Goal: Task Accomplishment & Management: Complete application form

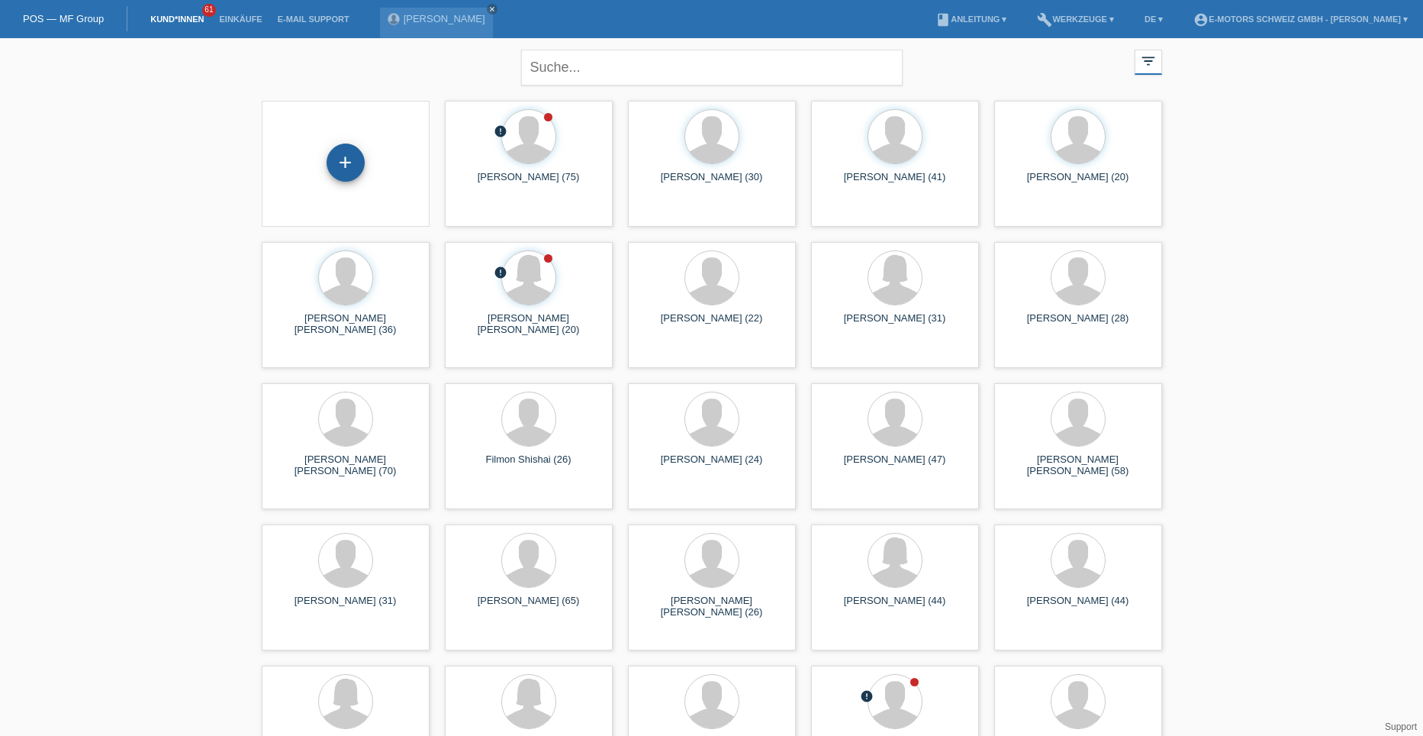
click at [342, 160] on div "+" at bounding box center [345, 163] width 37 height 26
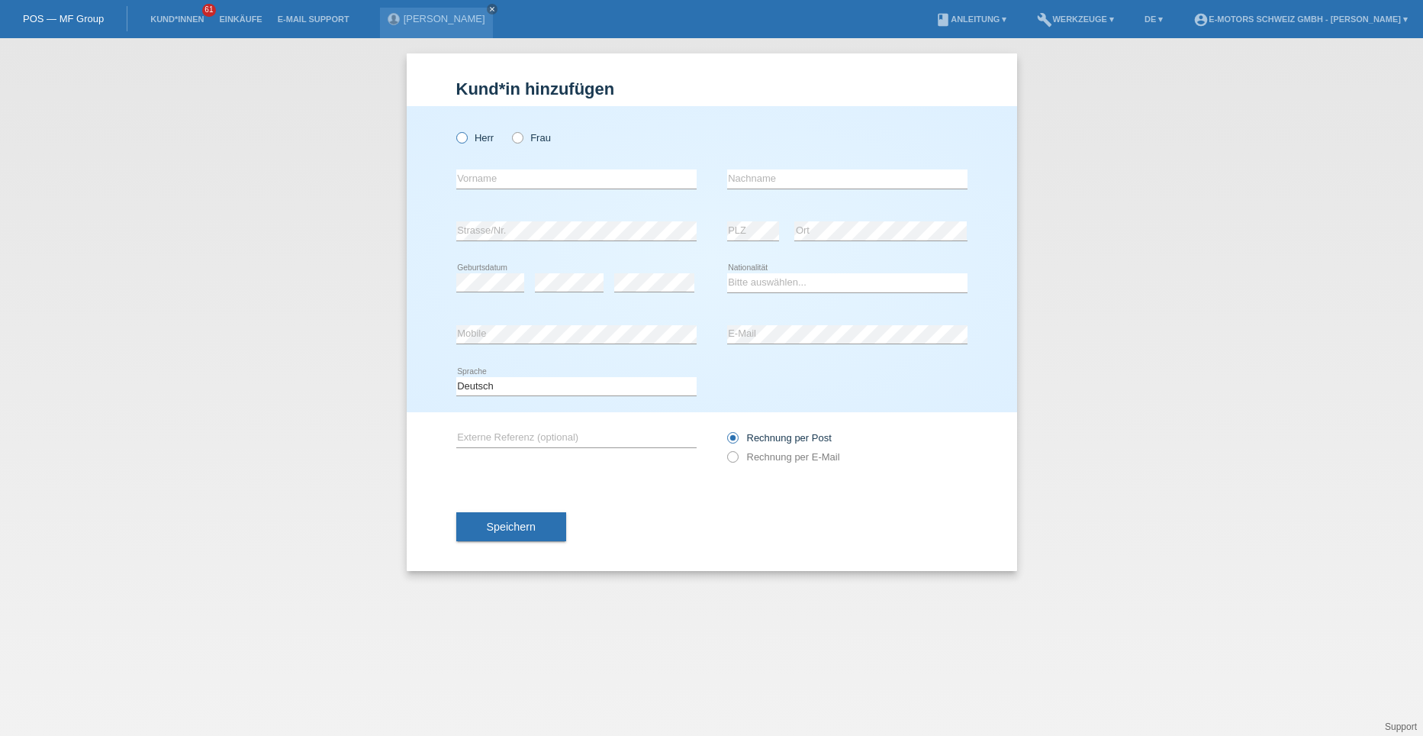
click at [453, 130] on icon at bounding box center [453, 130] width 0 height 0
click at [461, 138] on input "Herr" at bounding box center [461, 137] width 10 height 10
radio input "true"
click at [472, 178] on input "text" at bounding box center [576, 178] width 240 height 19
type input "Gabriyel"
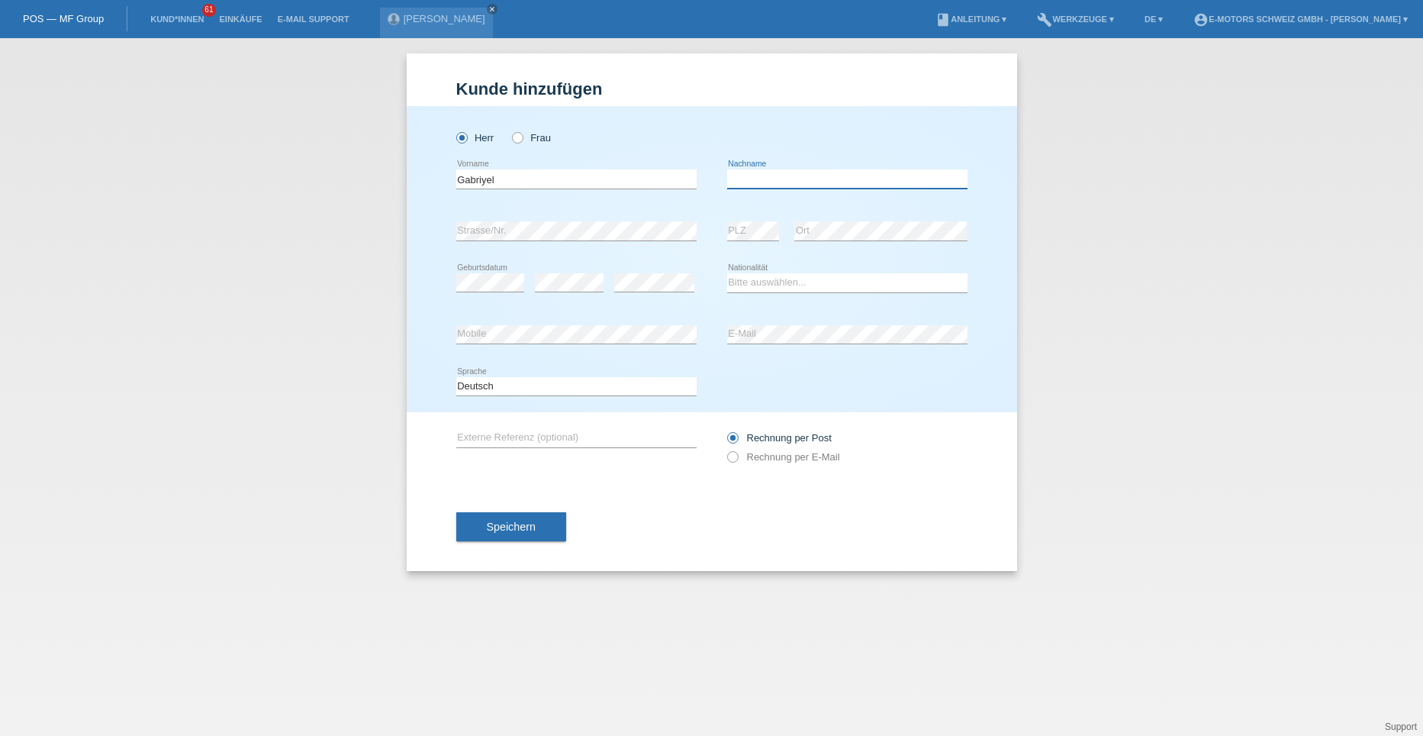
click at [735, 174] on input "text" at bounding box center [847, 178] width 240 height 19
type input "Bautista Troncoso"
click at [761, 281] on select "Bitte auswählen... Schweiz Deutschland Liechtenstein Österreich ------------ Af…" at bounding box center [847, 282] width 240 height 18
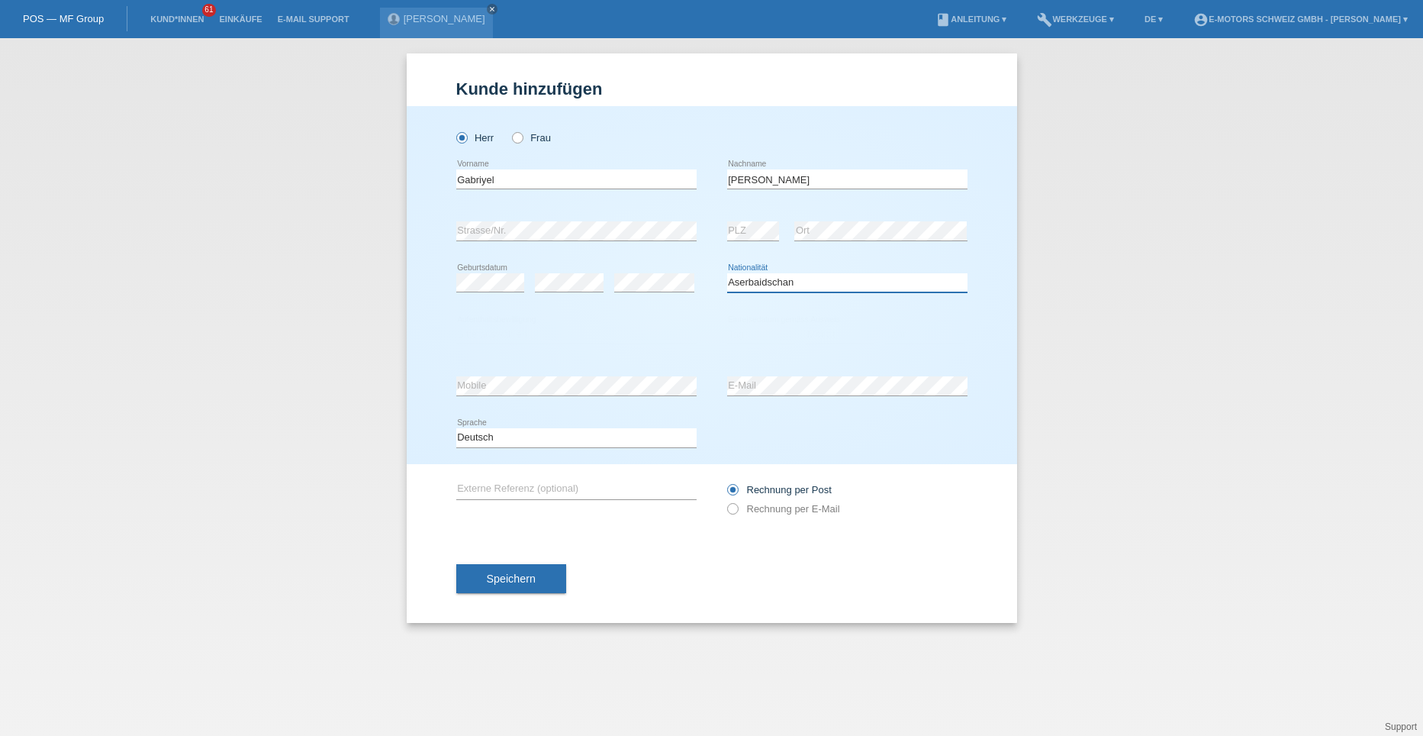
click at [749, 280] on select "Bitte auswählen... Schweiz Deutschland Liechtenstein Österreich ------------ Af…" at bounding box center [847, 282] width 240 height 18
select select "ES"
click at [727, 273] on select "Bitte auswählen... Schweiz Deutschland Liechtenstein Österreich ------------ Af…" at bounding box center [847, 282] width 240 height 18
click at [485, 336] on select "Bitte auswählen... C B B - Flüchtlingsstatus Andere" at bounding box center [576, 334] width 240 height 18
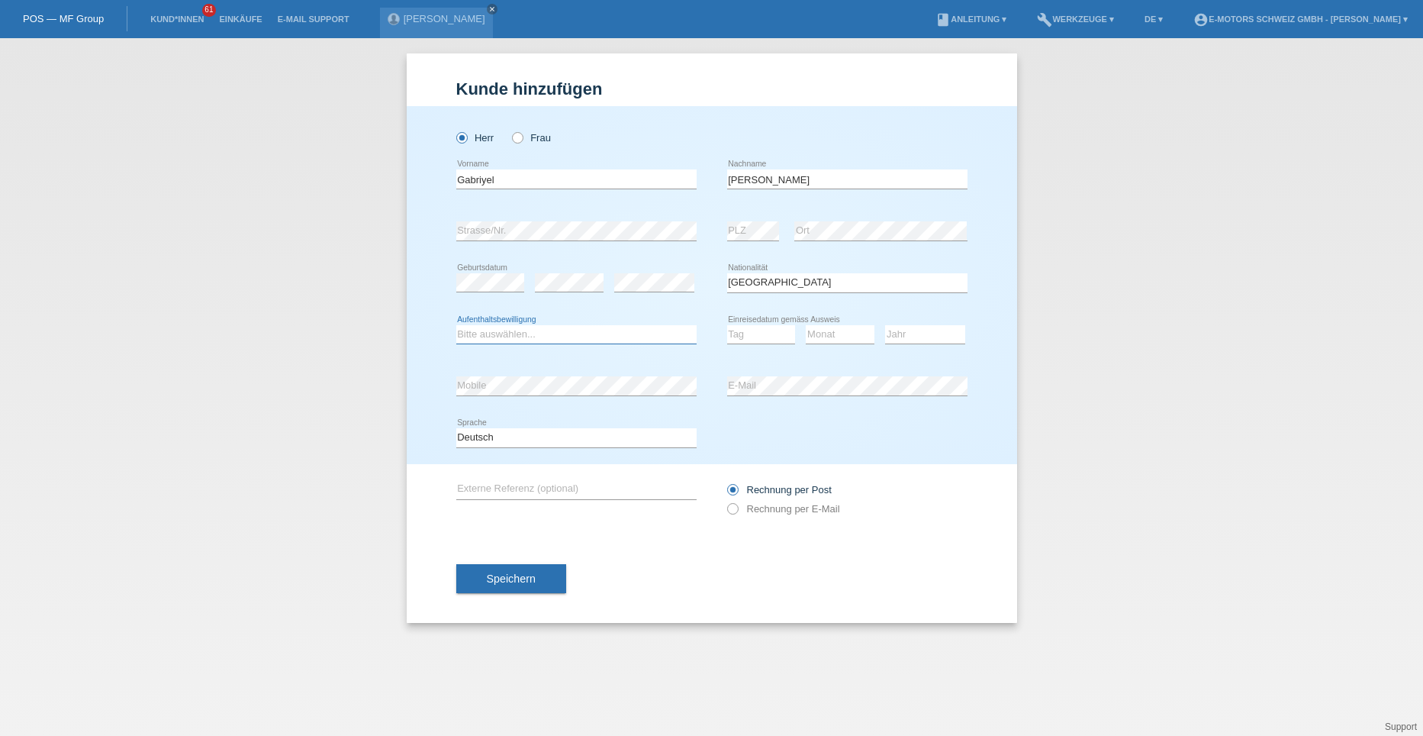
select select "B"
click at [456, 325] on select "Bitte auswählen... C B B - Flüchtlingsstatus Andere" at bounding box center [576, 334] width 240 height 18
click at [756, 336] on select "Tag 01 02 03 04 05 06 07 08 09 10 11" at bounding box center [761, 334] width 69 height 18
select select "02"
click at [727, 325] on select "Tag 01 02 03 04 05 06 07 08 09 10 11" at bounding box center [761, 334] width 69 height 18
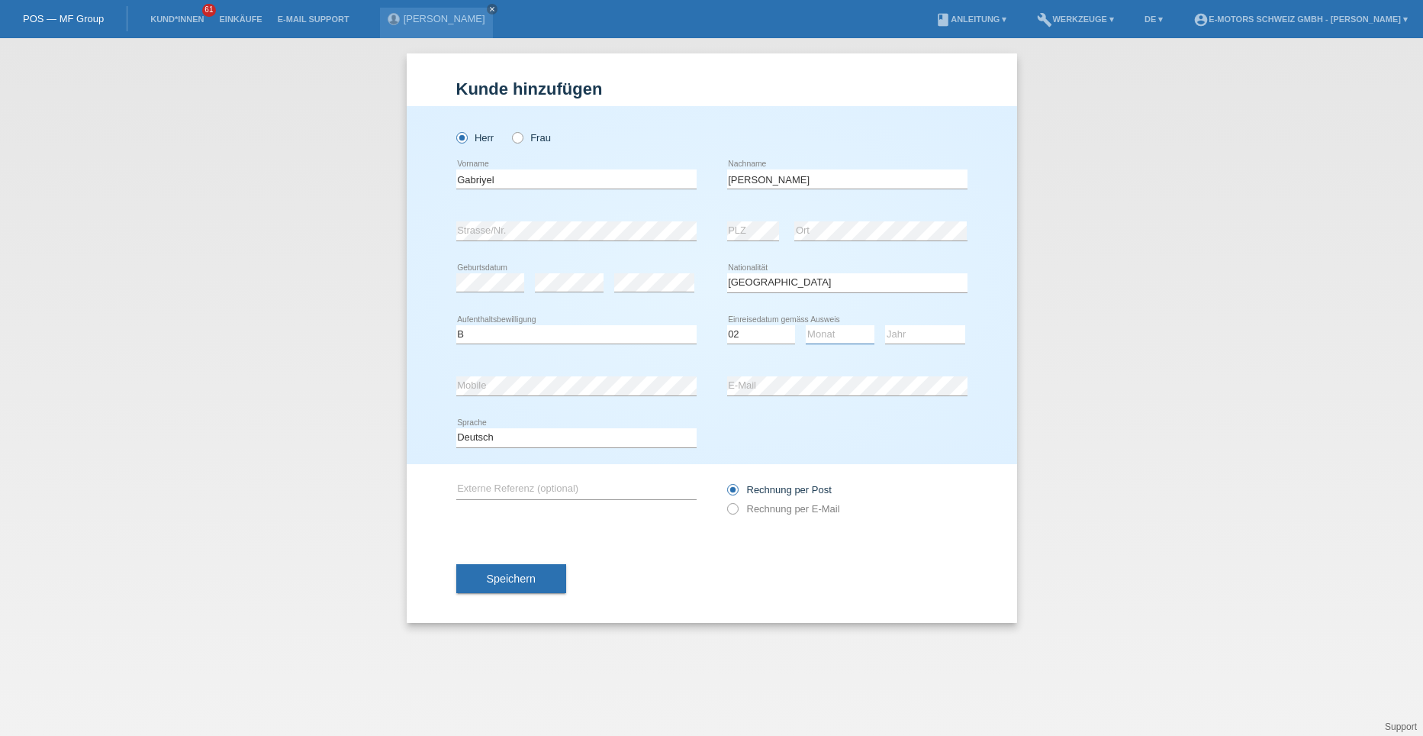
click at [809, 332] on select "Monat 01 02 03 04 05 06 07 08 09 10 11" at bounding box center [840, 334] width 69 height 18
select select "09"
click at [806, 325] on select "Monat 01 02 03 04 05 06 07 08 09 10 11" at bounding box center [840, 334] width 69 height 18
click at [900, 335] on select "Jahr 2025 2024 2023 2022 2021 2020 2019 2018 2017 2016 2015 2014 2013 2012 2011…" at bounding box center [925, 334] width 80 height 18
select select "2014"
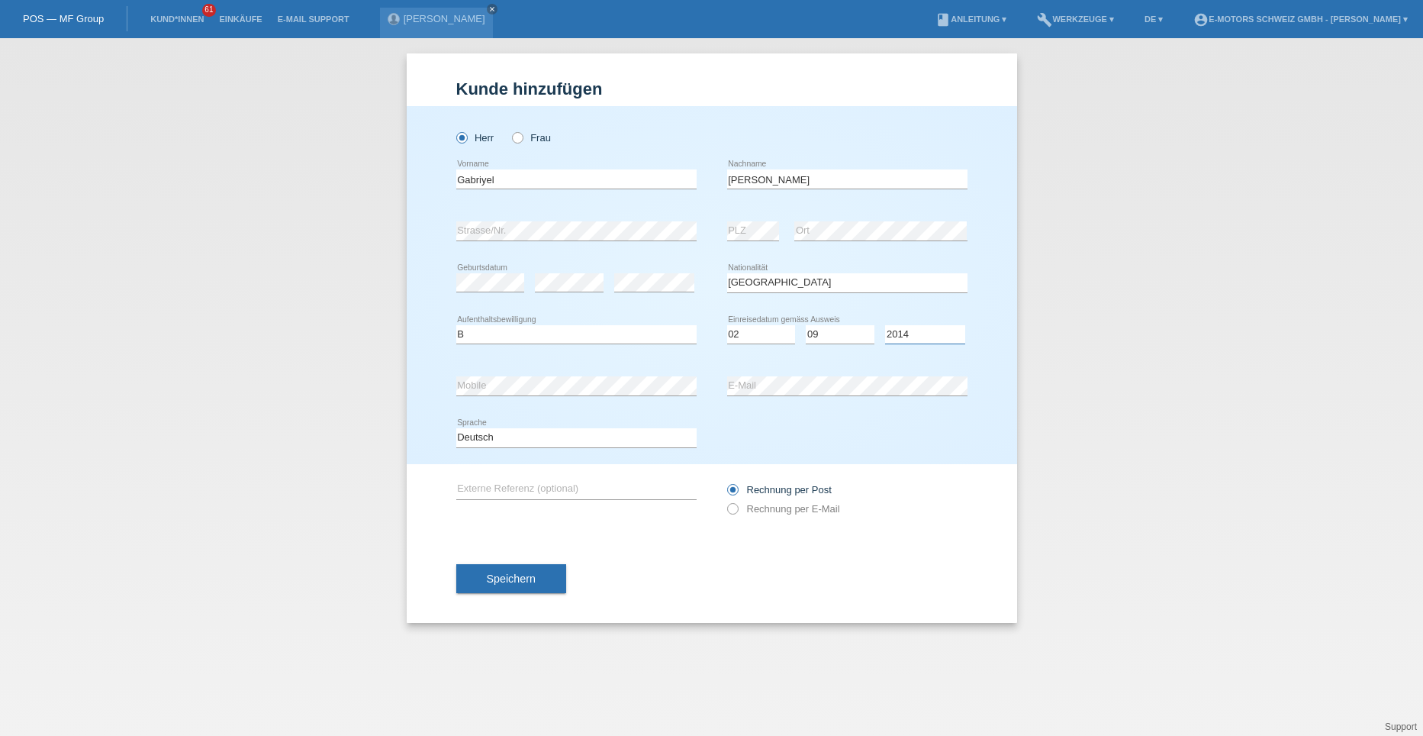
click at [885, 325] on select "Jahr 2025 2024 2023 2022 2021 2020 2019 2018 2017 2016 2015 2014 2013 2012 2011…" at bounding box center [925, 334] width 80 height 18
click at [482, 180] on input "Gabriyel" at bounding box center [576, 178] width 240 height 19
type input "Gabryel"
click at [643, 198] on div "Gabryel error Vorname" at bounding box center [576, 179] width 240 height 52
click at [510, 583] on span "Speichern" at bounding box center [511, 578] width 49 height 12
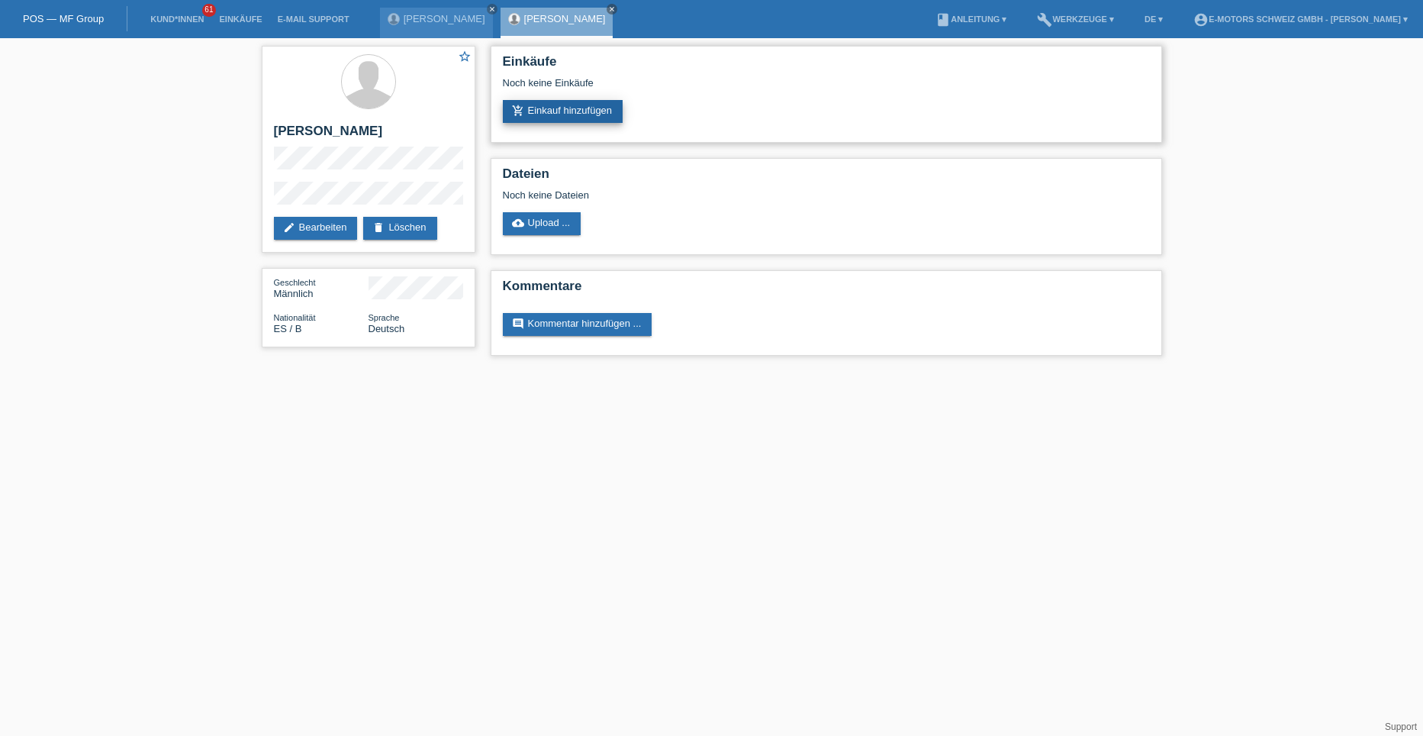
click at [557, 111] on link "add_shopping_cart Einkauf hinzufügen" at bounding box center [563, 111] width 121 height 23
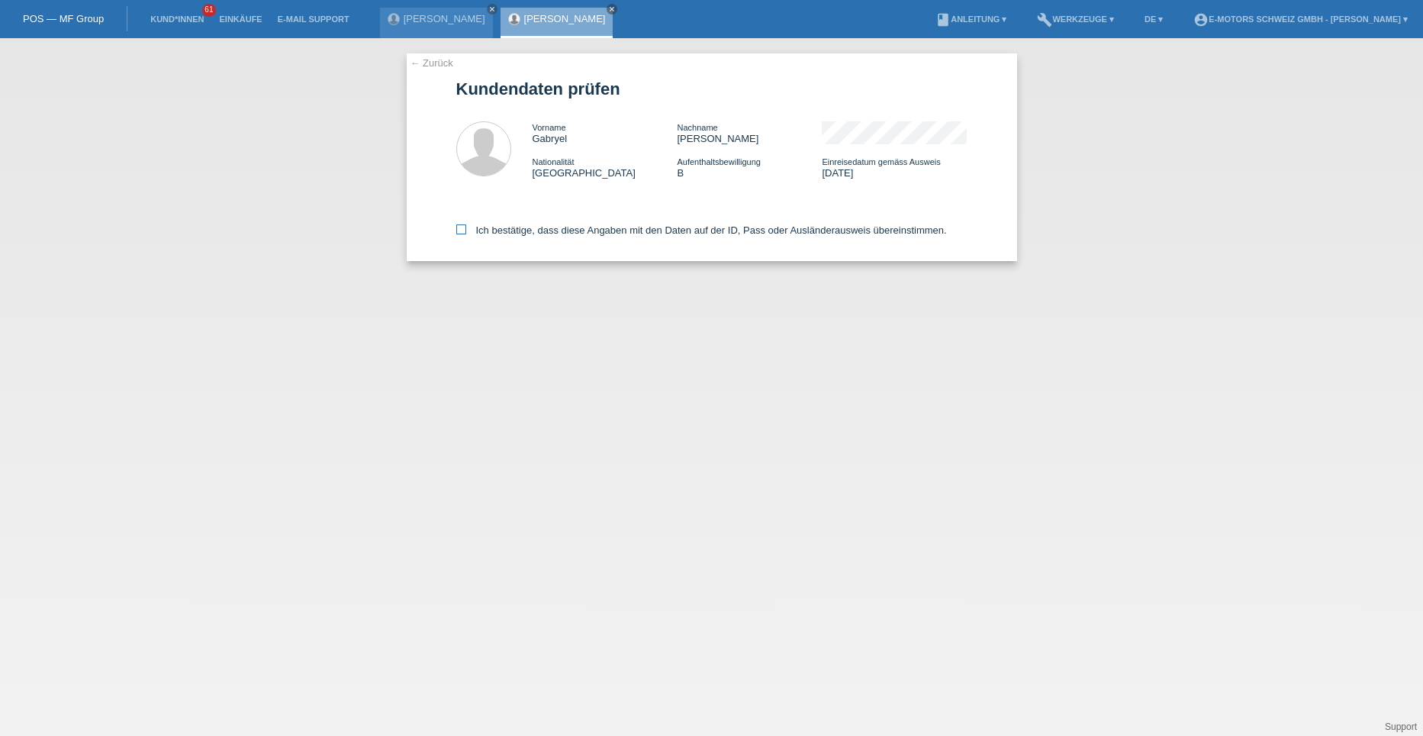
click at [466, 227] on label "Ich bestätige, dass diese Angaben mit den Daten auf der ID, Pass oder Ausländer…" at bounding box center [701, 229] width 491 height 11
click at [466, 227] on input "Ich bestätige, dass diese Angaben mit den Daten auf der ID, Pass oder Ausländer…" at bounding box center [461, 229] width 10 height 10
checkbox input "true"
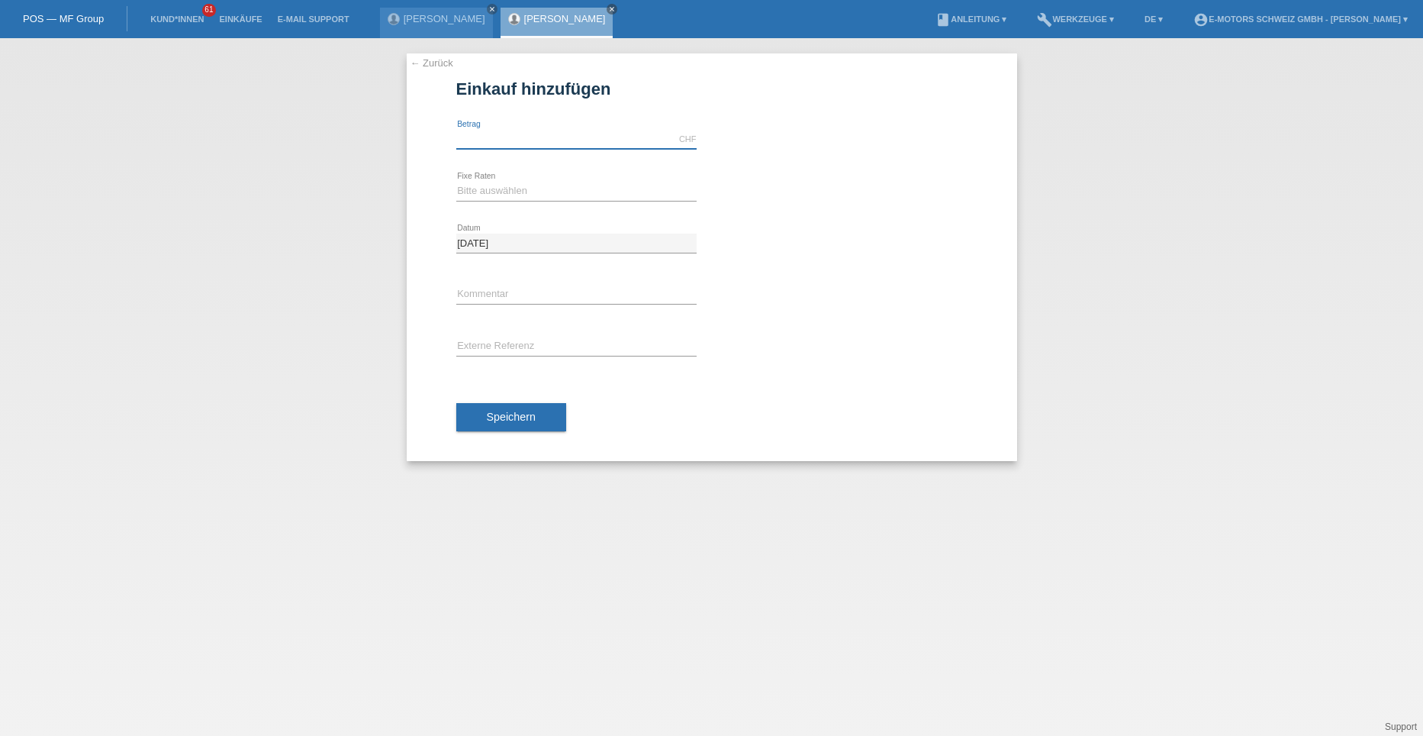
click at [559, 139] on input "text" at bounding box center [576, 139] width 240 height 19
type input "5000.00"
click at [497, 192] on select "Bitte auswählen 12 Raten 24 Raten 36 Raten 48 Raten" at bounding box center [576, 191] width 240 height 18
select select "214"
click at [456, 182] on select "Bitte auswählen 12 Raten 24 Raten 36 Raten 48 Raten" at bounding box center [576, 191] width 240 height 18
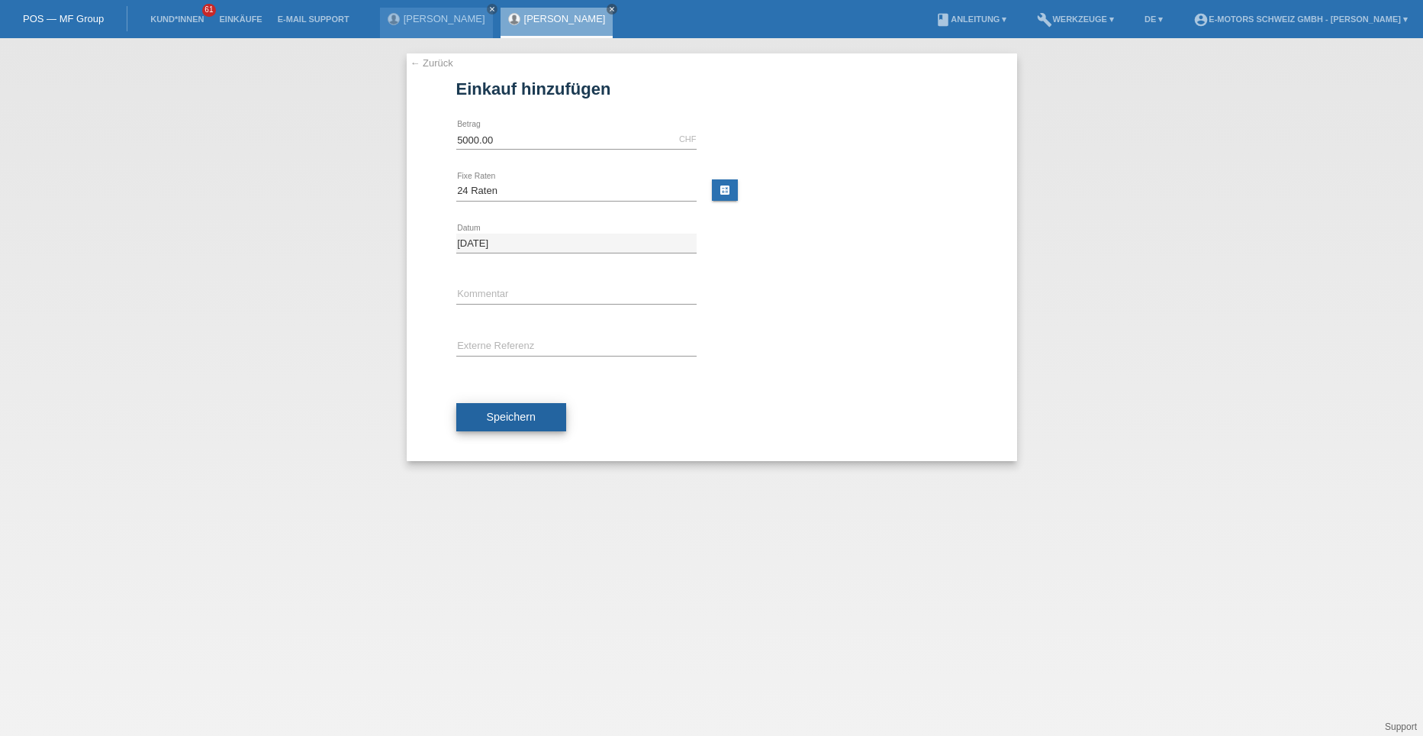
click at [501, 407] on button "Speichern" at bounding box center [511, 417] width 110 height 29
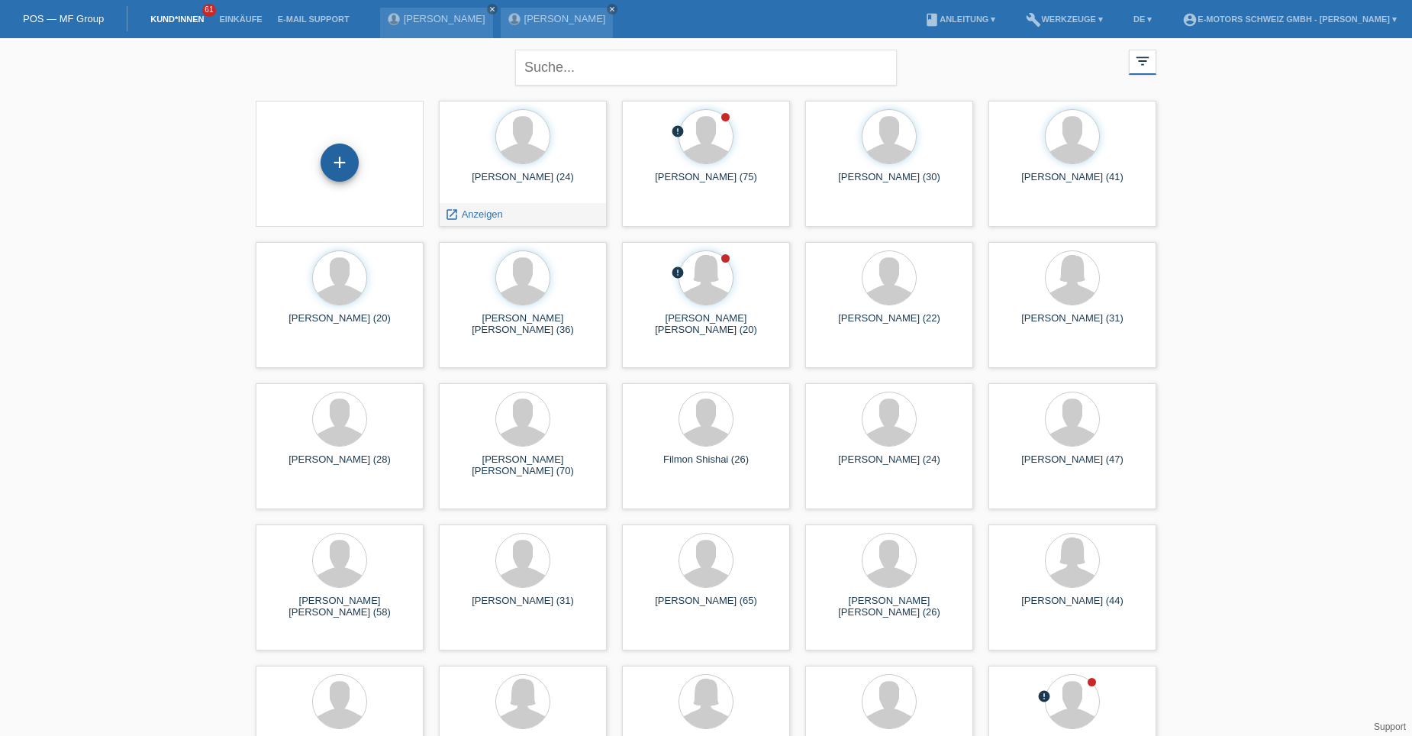
click at [348, 163] on div "+" at bounding box center [339, 163] width 37 height 26
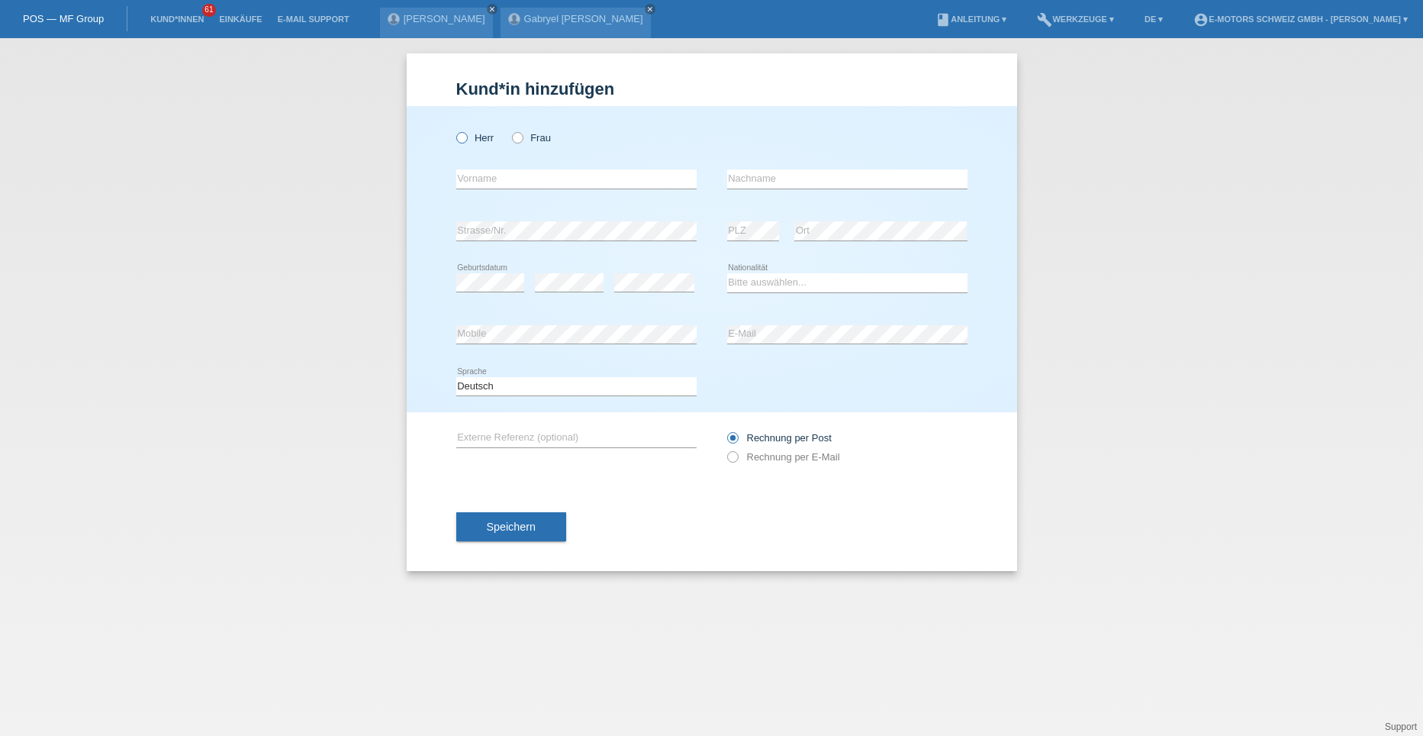
click at [453, 130] on icon at bounding box center [453, 130] width 0 height 0
click at [462, 140] on input "Herr" at bounding box center [461, 137] width 10 height 10
radio input "true"
click at [473, 177] on input "text" at bounding box center [576, 178] width 240 height 19
type input "BronyEnmanuel"
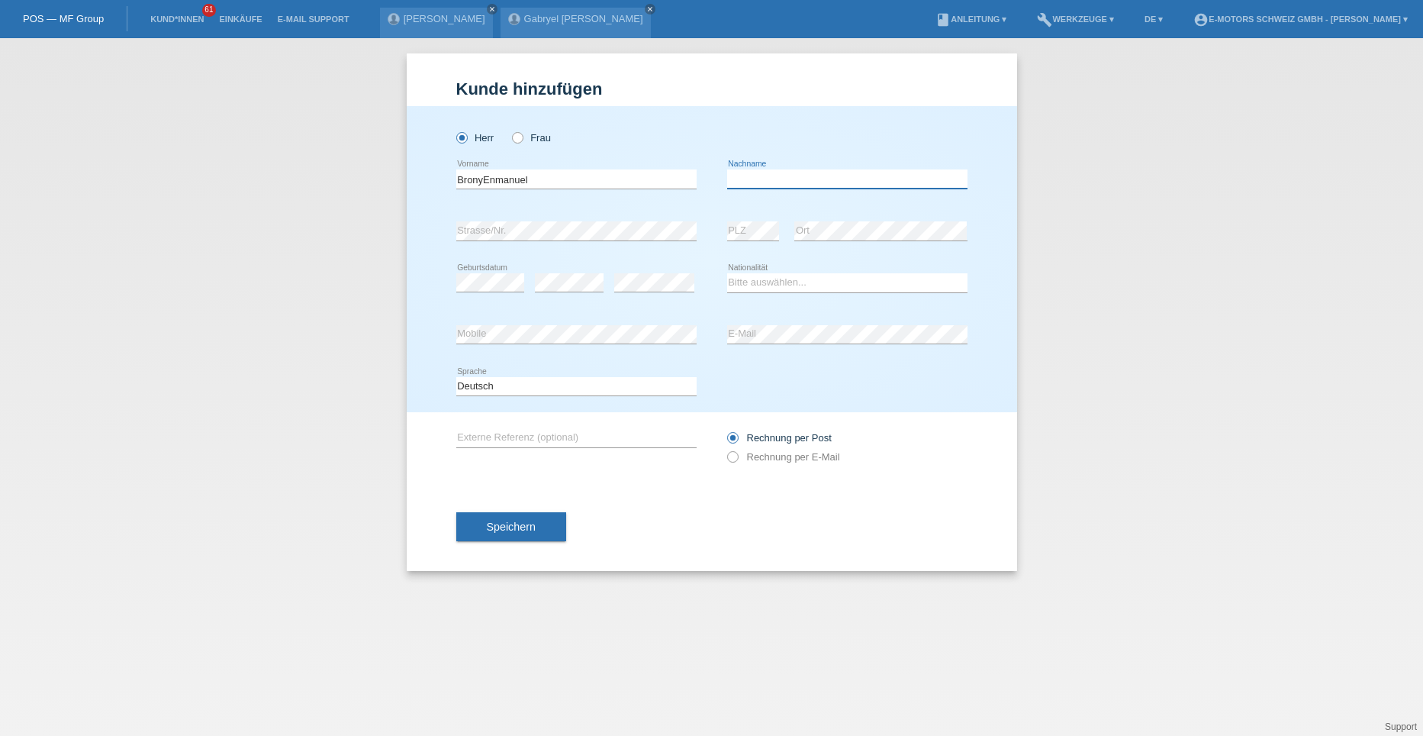
click at [762, 182] on input "text" at bounding box center [847, 178] width 240 height 19
type input "Perez Rerreras"
click at [576, 306] on div "error" at bounding box center [569, 283] width 69 height 52
click at [740, 285] on select "Bitte auswählen... Schweiz Deutschland Liechtenstein Österreich ------------ Af…" at bounding box center [847, 282] width 240 height 18
select select "ES"
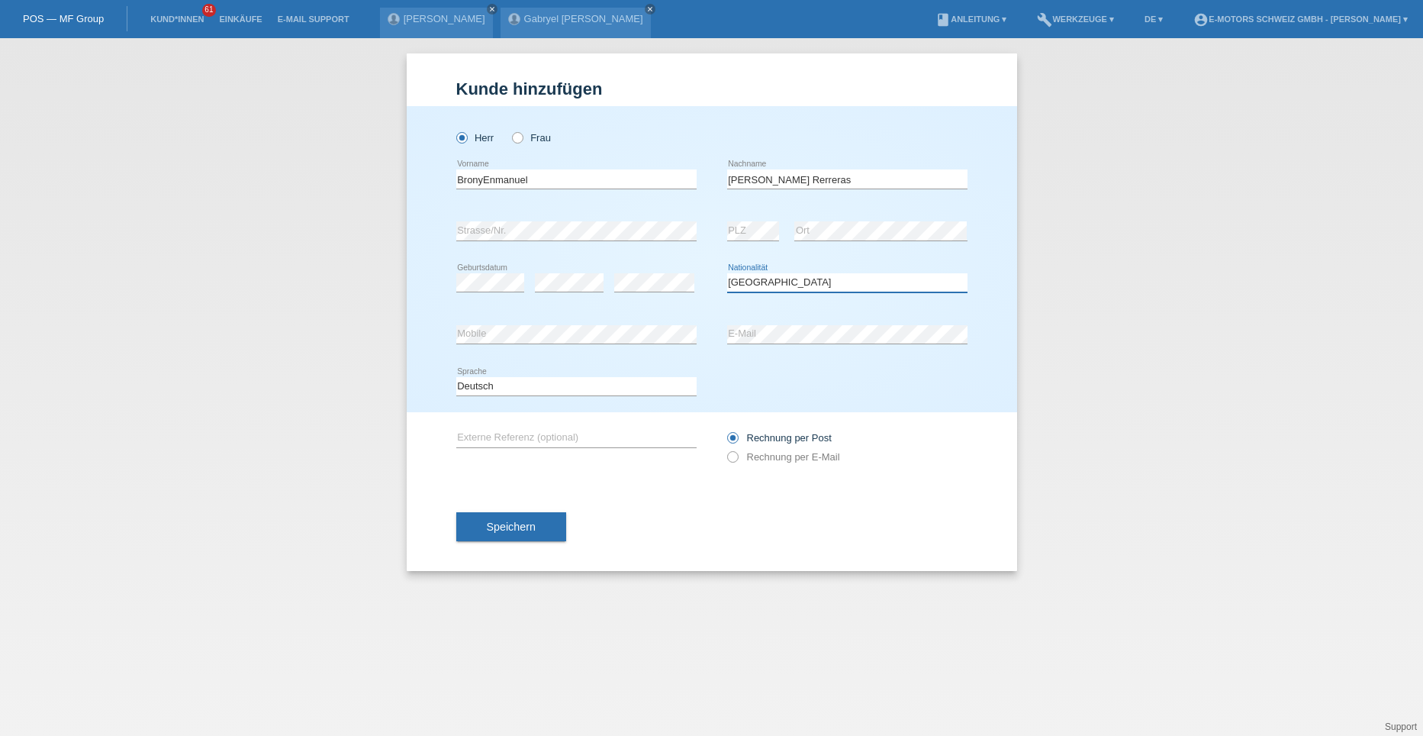
click at [727, 273] on select "Bitte auswählen... Schweiz Deutschland Liechtenstein Österreich ------------ Af…" at bounding box center [847, 282] width 240 height 18
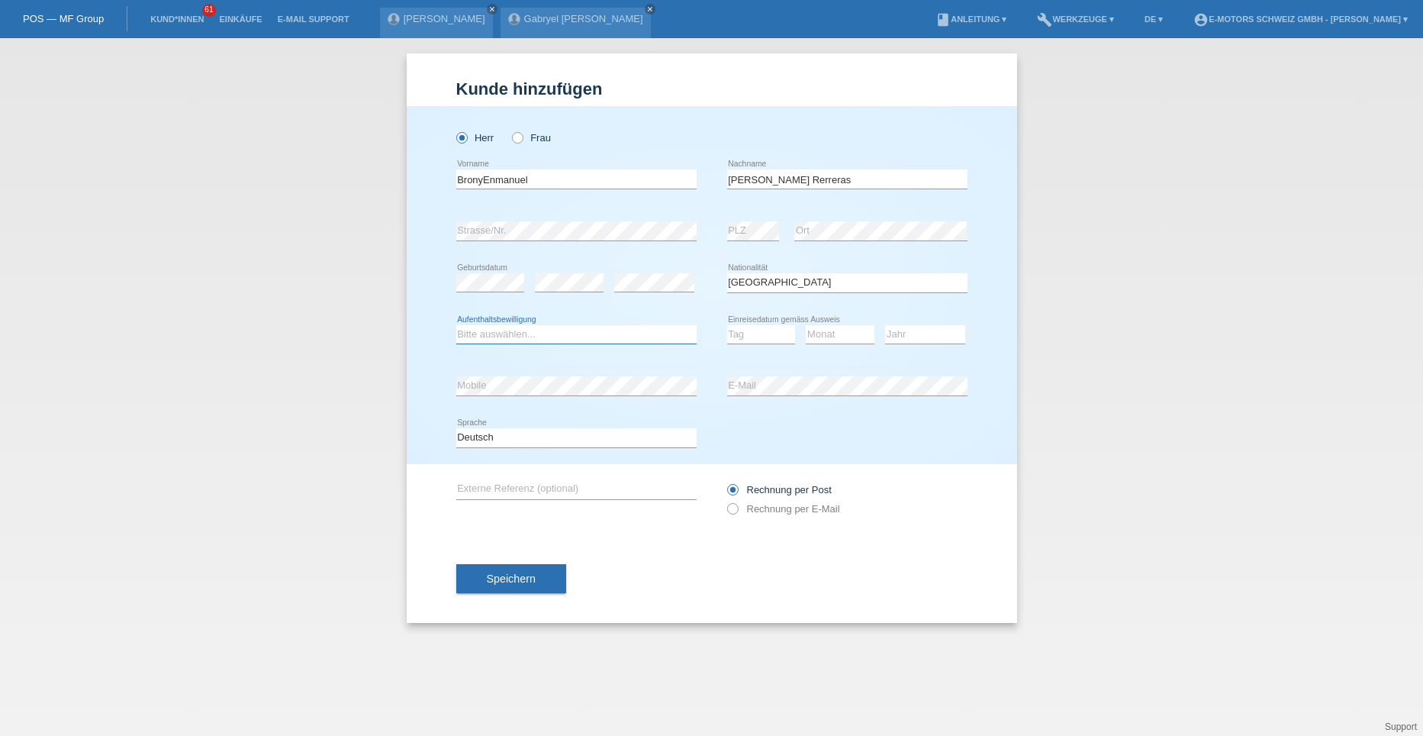
click at [491, 330] on select "Bitte auswählen... C B B - Flüchtlingsstatus Andere" at bounding box center [576, 334] width 240 height 18
drag, startPoint x: 489, startPoint y: 472, endPoint x: 484, endPoint y: 466, distance: 8.1
click at [488, 472] on div "error Externe Referenz (optional)" at bounding box center [576, 490] width 240 height 52
click at [577, 333] on select "Bitte auswählen... C B B - Flüchtlingsstatus Andere" at bounding box center [576, 334] width 240 height 18
select select "B"
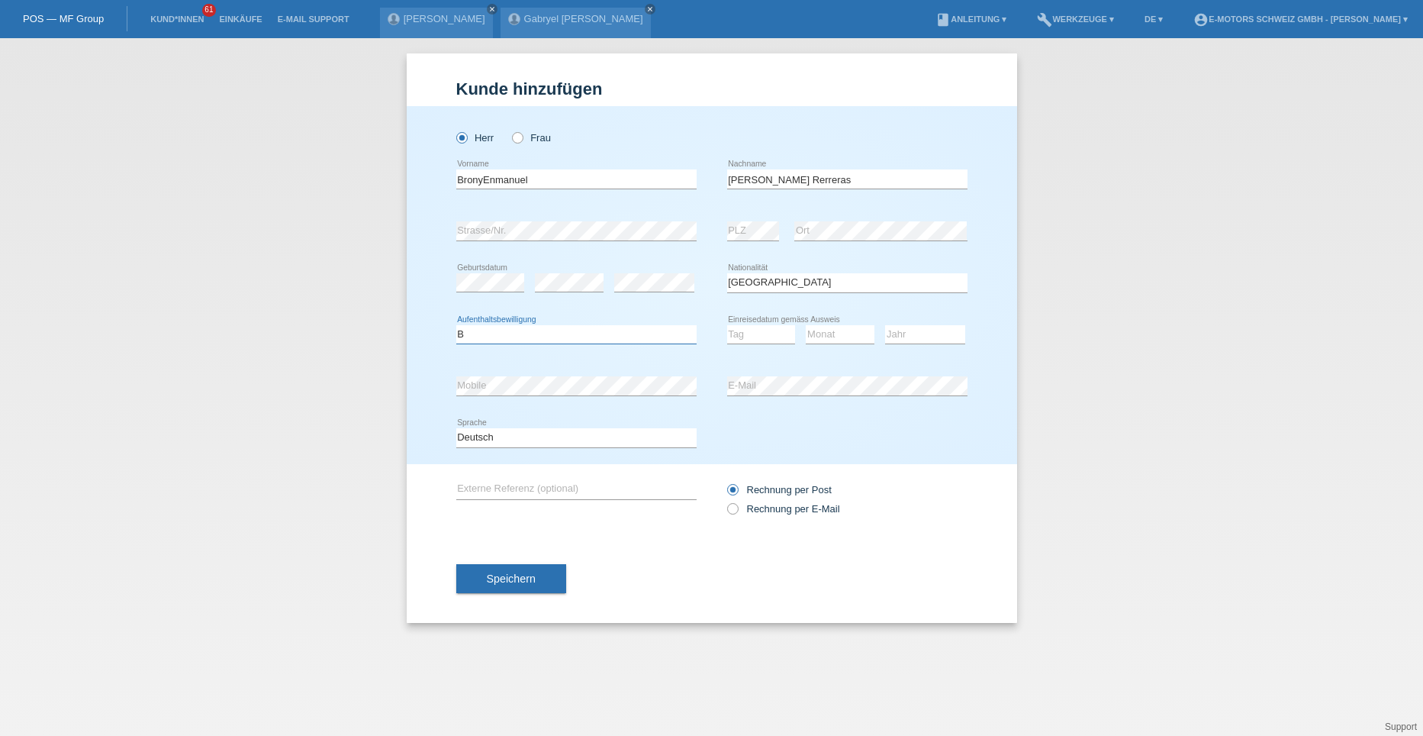
click at [456, 325] on select "Bitte auswählen... C B B - Flüchtlingsstatus Andere" at bounding box center [576, 334] width 240 height 18
click at [736, 334] on select "Tag 01 02 03 04 05 06 07 08 09 10 11" at bounding box center [761, 334] width 69 height 18
select select "15"
click at [727, 325] on select "Tag 01 02 03 04 05 06 07 08 09 10 11" at bounding box center [761, 334] width 69 height 18
click at [830, 340] on select "Monat 01 02 03 04 05 06 07 08 09 10 11" at bounding box center [840, 334] width 69 height 18
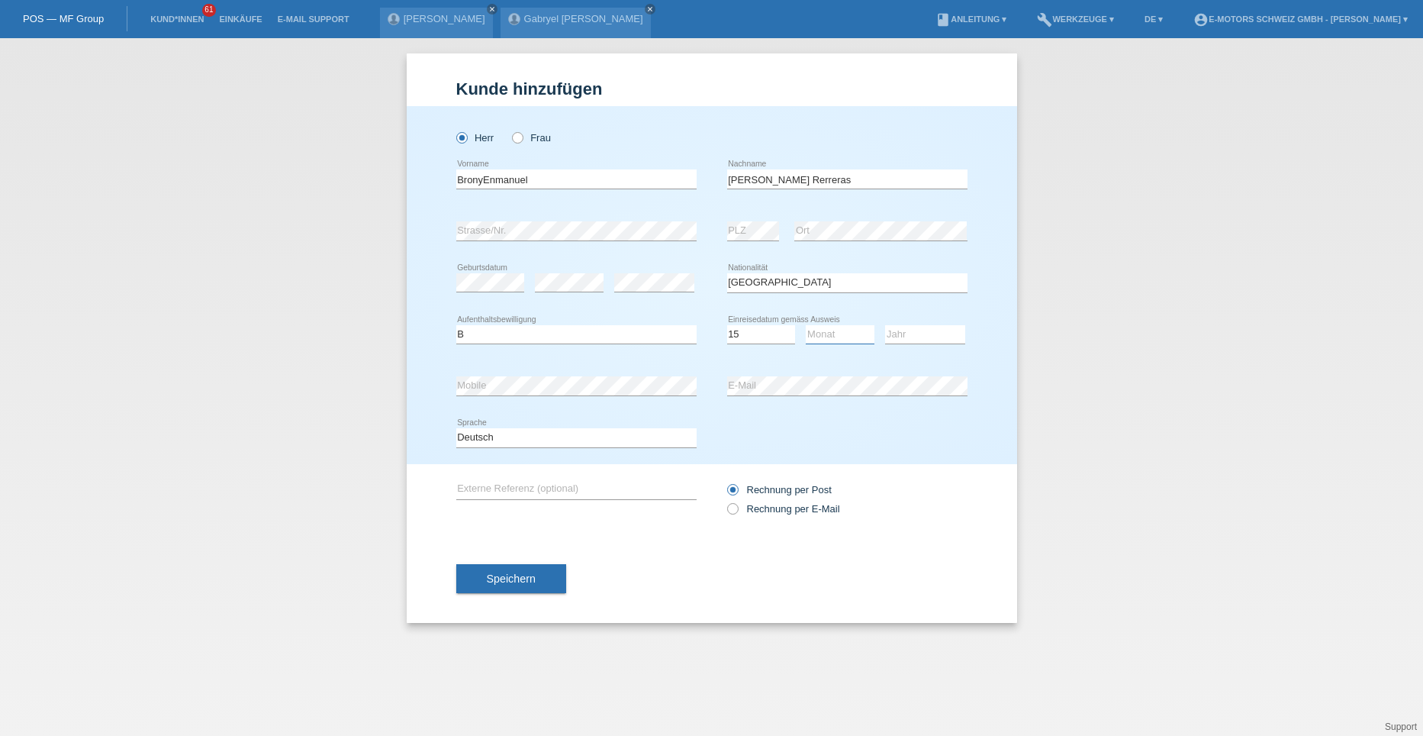
select select "03"
click at [806, 325] on select "Monat 01 02 03 04 05 06 07 08 09 10 11" at bounding box center [840, 334] width 69 height 18
click at [891, 334] on select "Jahr 2025 2024 2023 2022 2021 2020 2019 2018 2017 2016 2015 2014 2013 2012 2011…" at bounding box center [925, 334] width 80 height 18
select select "2022"
click at [885, 325] on select "Jahr 2025 2024 2023 2022 2021 2020 2019 2018 2017 2016 2015 2014 2013 2012 2011…" at bounding box center [925, 334] width 80 height 18
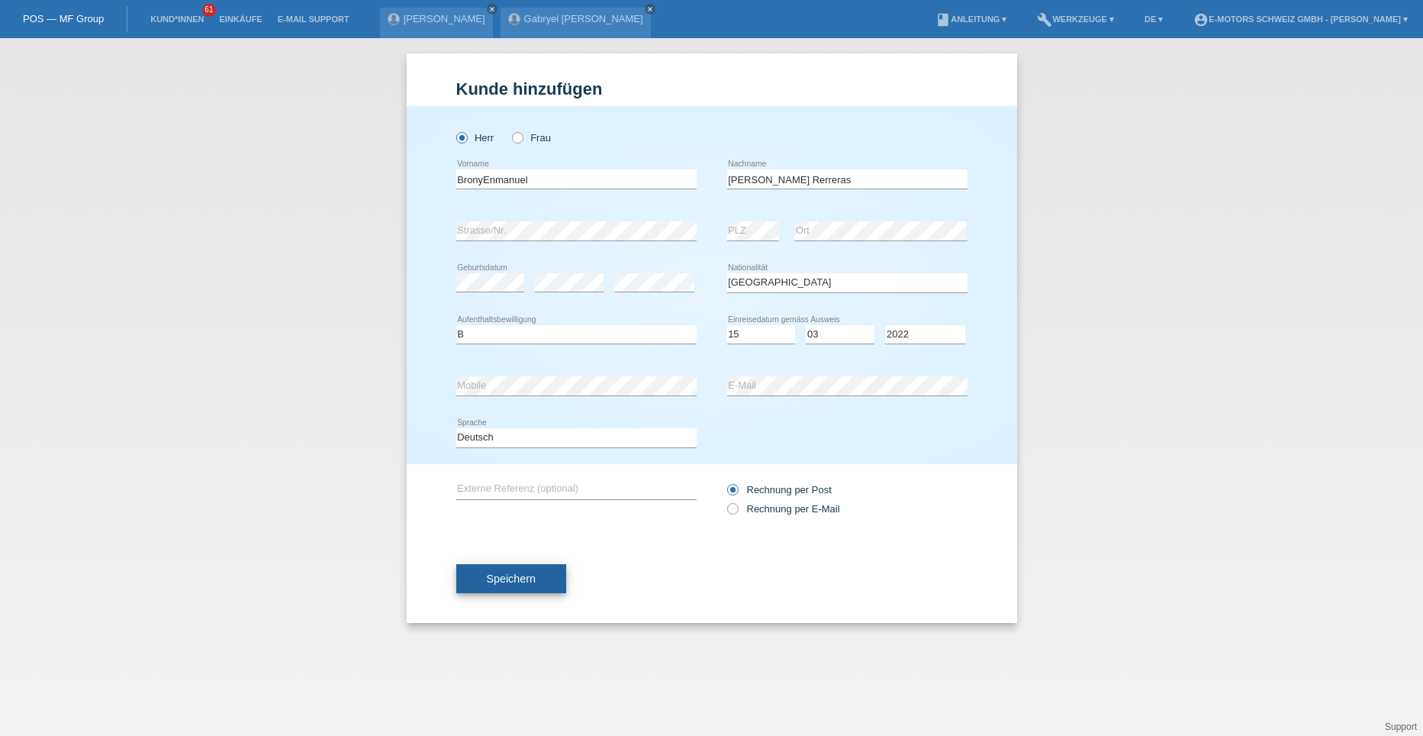
click at [517, 576] on span "Speichern" at bounding box center [511, 578] width 49 height 12
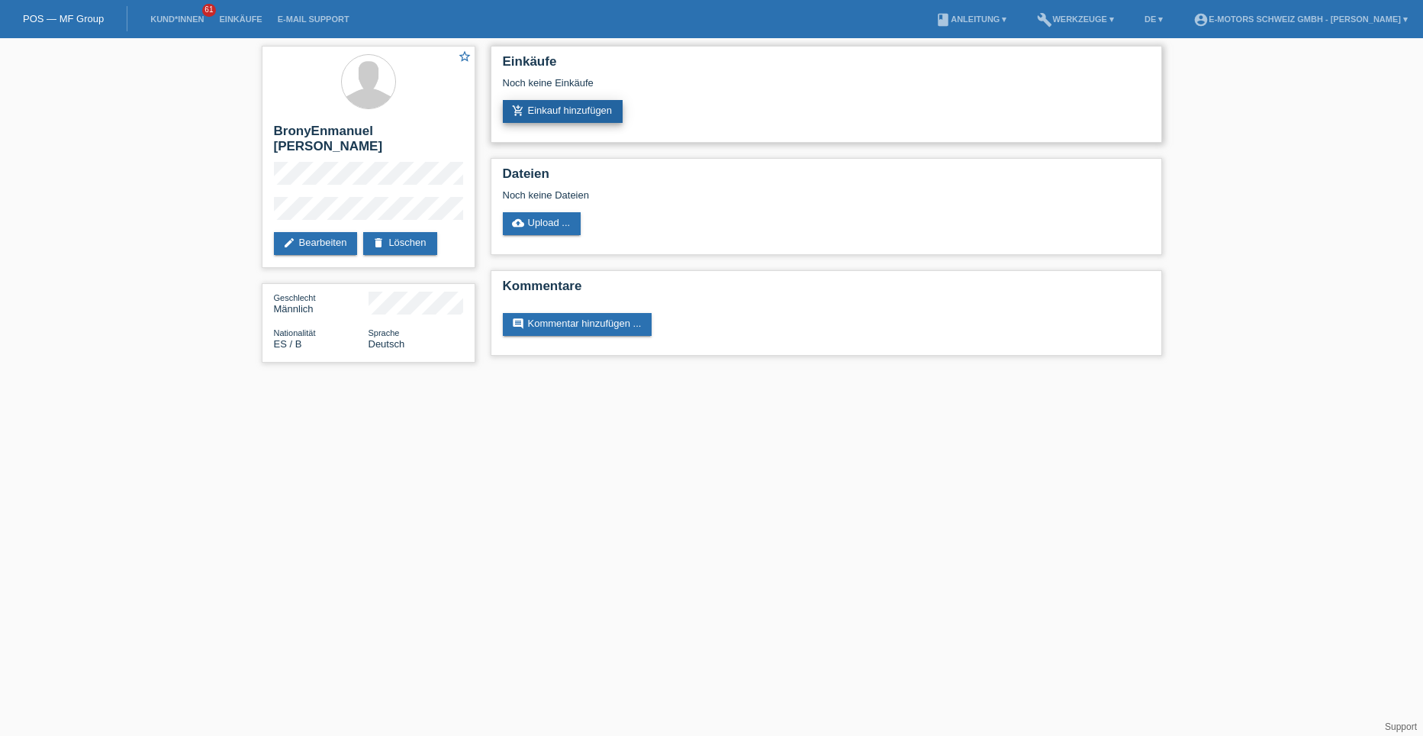
click at [555, 114] on link "add_shopping_cart Einkauf hinzufügen" at bounding box center [563, 111] width 121 height 23
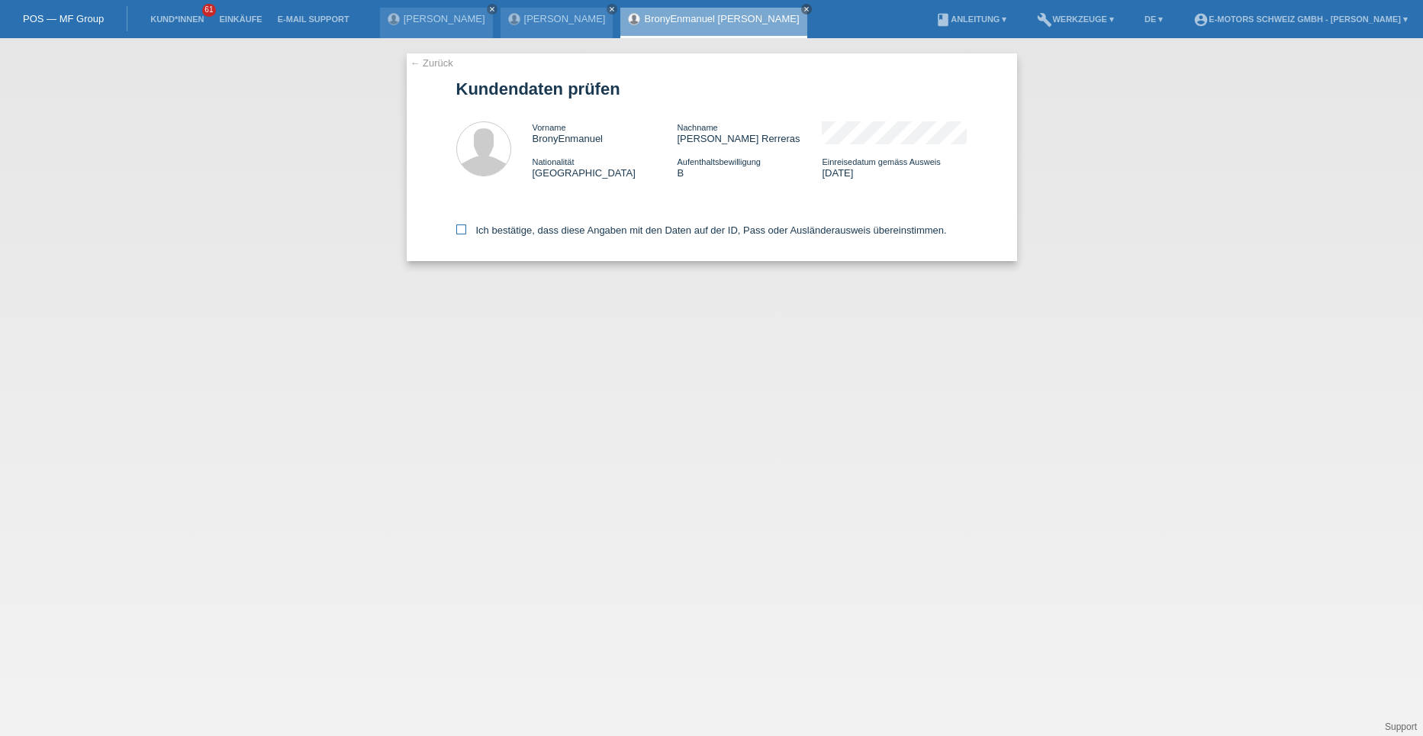
click at [462, 225] on icon at bounding box center [461, 229] width 10 height 10
click at [462, 225] on input "Ich bestätige, dass diese Angaben mit den Daten auf der ID, Pass oder Ausländer…" at bounding box center [461, 229] width 10 height 10
checkbox input "true"
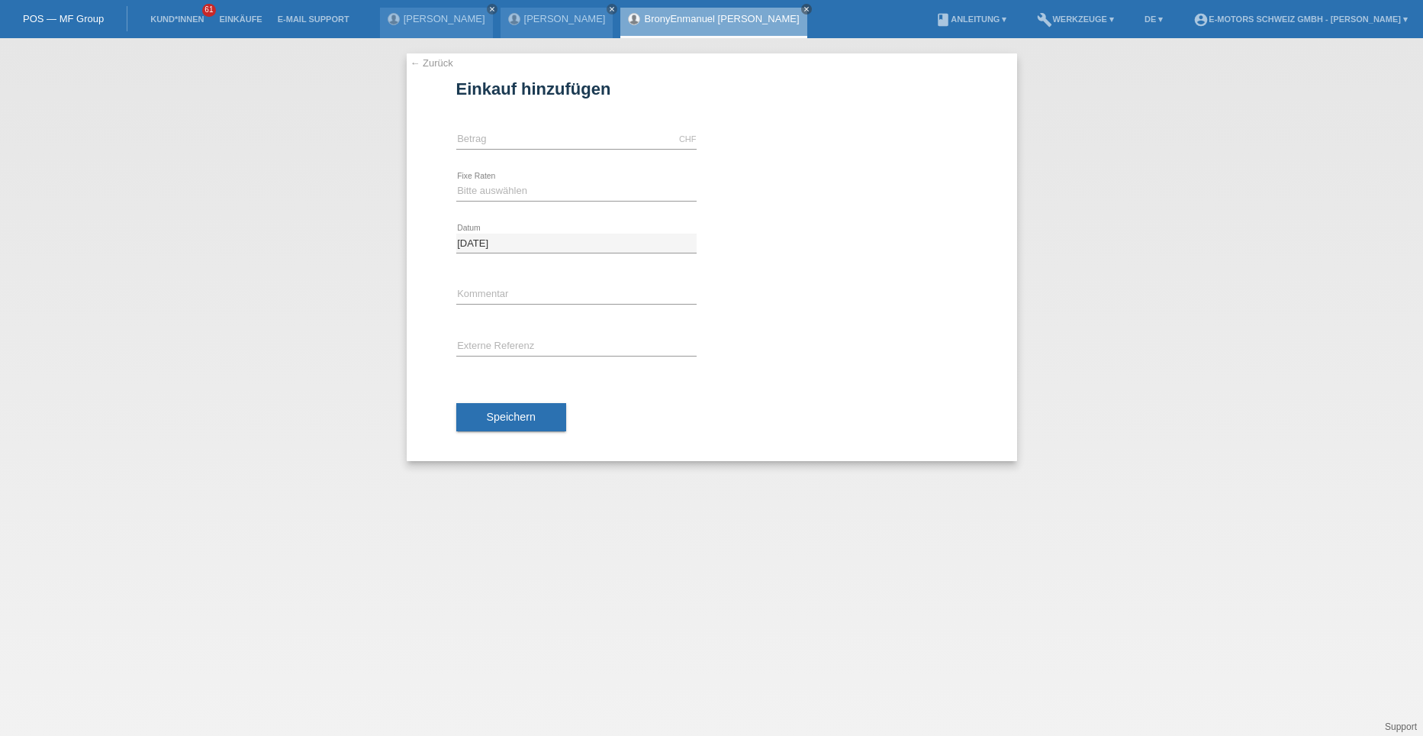
click at [494, 127] on div "CHF error [GEOGRAPHIC_DATA]" at bounding box center [576, 140] width 240 height 52
click at [495, 141] on input "text" at bounding box center [576, 139] width 240 height 19
type input "5000.00"
click at [488, 189] on select "Bitte auswählen 12 Raten 24 Raten 36 Raten 48 Raten" at bounding box center [576, 191] width 240 height 18
select select "214"
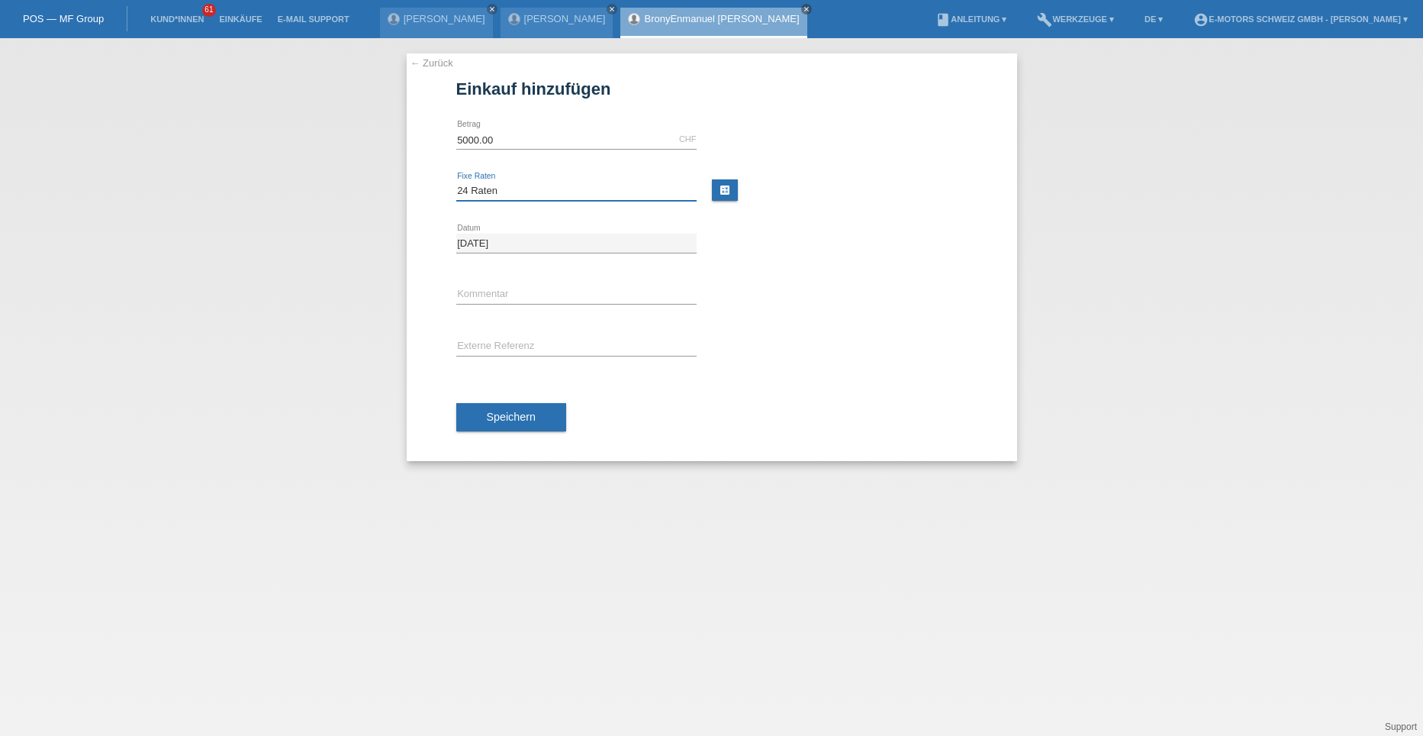
click at [456, 182] on select "Bitte auswählen 12 Raten 24 Raten 36 Raten 48 Raten" at bounding box center [576, 191] width 240 height 18
click at [473, 411] on button "Speichern" at bounding box center [511, 417] width 110 height 29
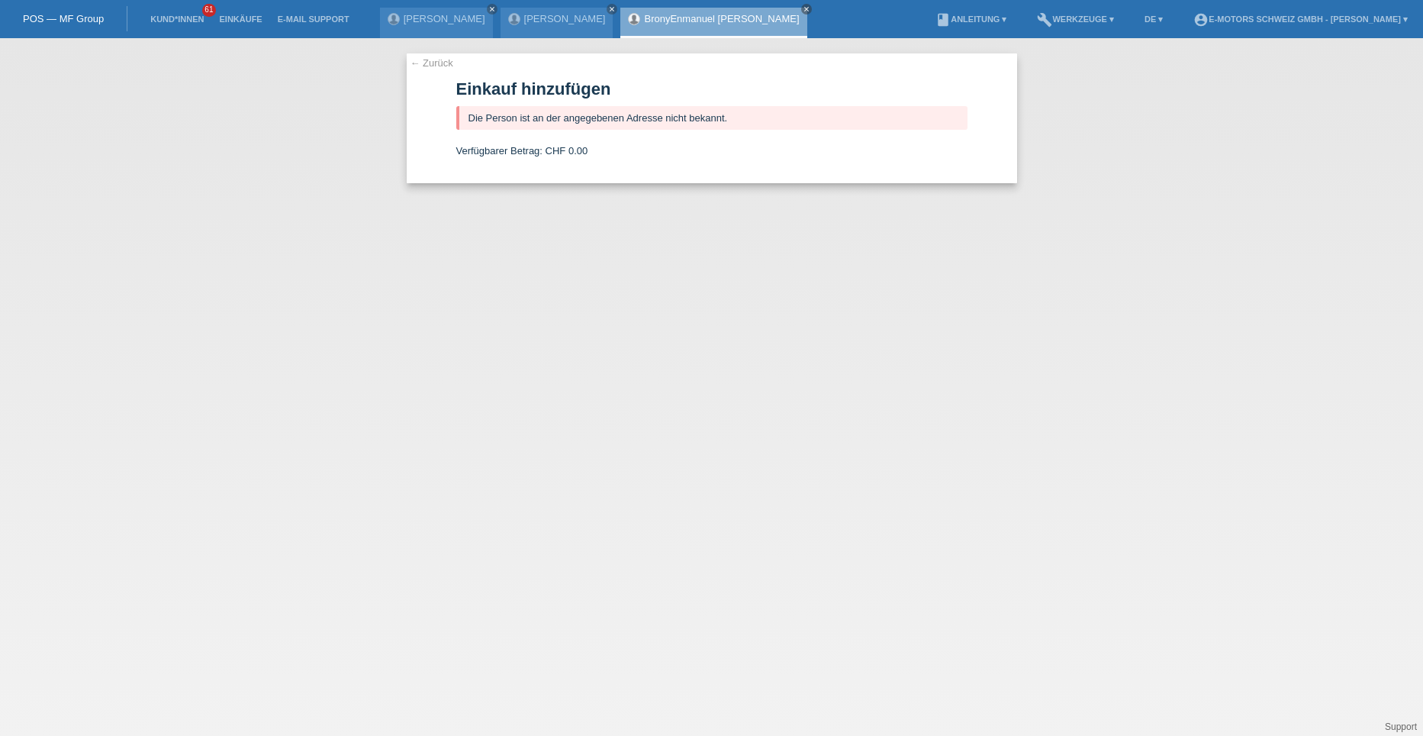
click at [440, 65] on link "← Zurück" at bounding box center [432, 62] width 43 height 11
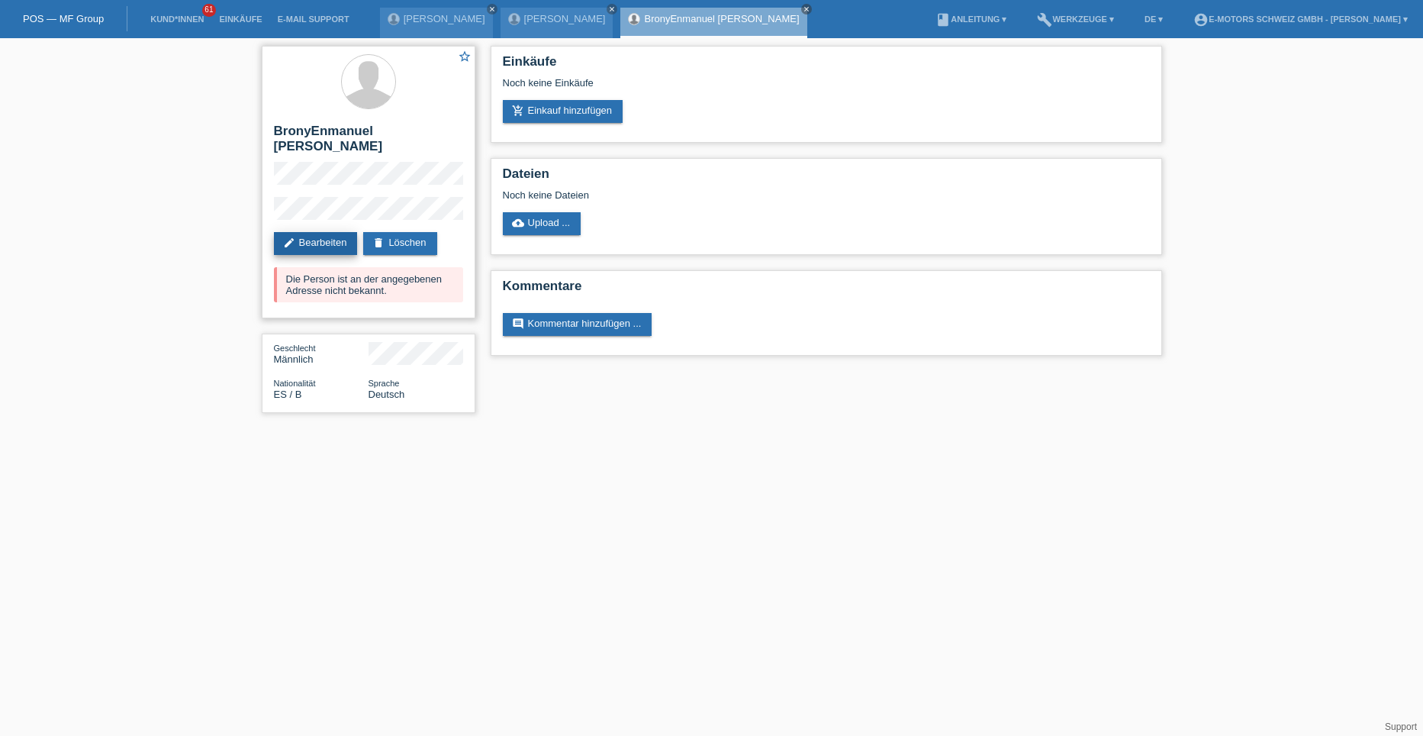
click at [321, 239] on link "edit Bearbeiten" at bounding box center [316, 243] width 84 height 23
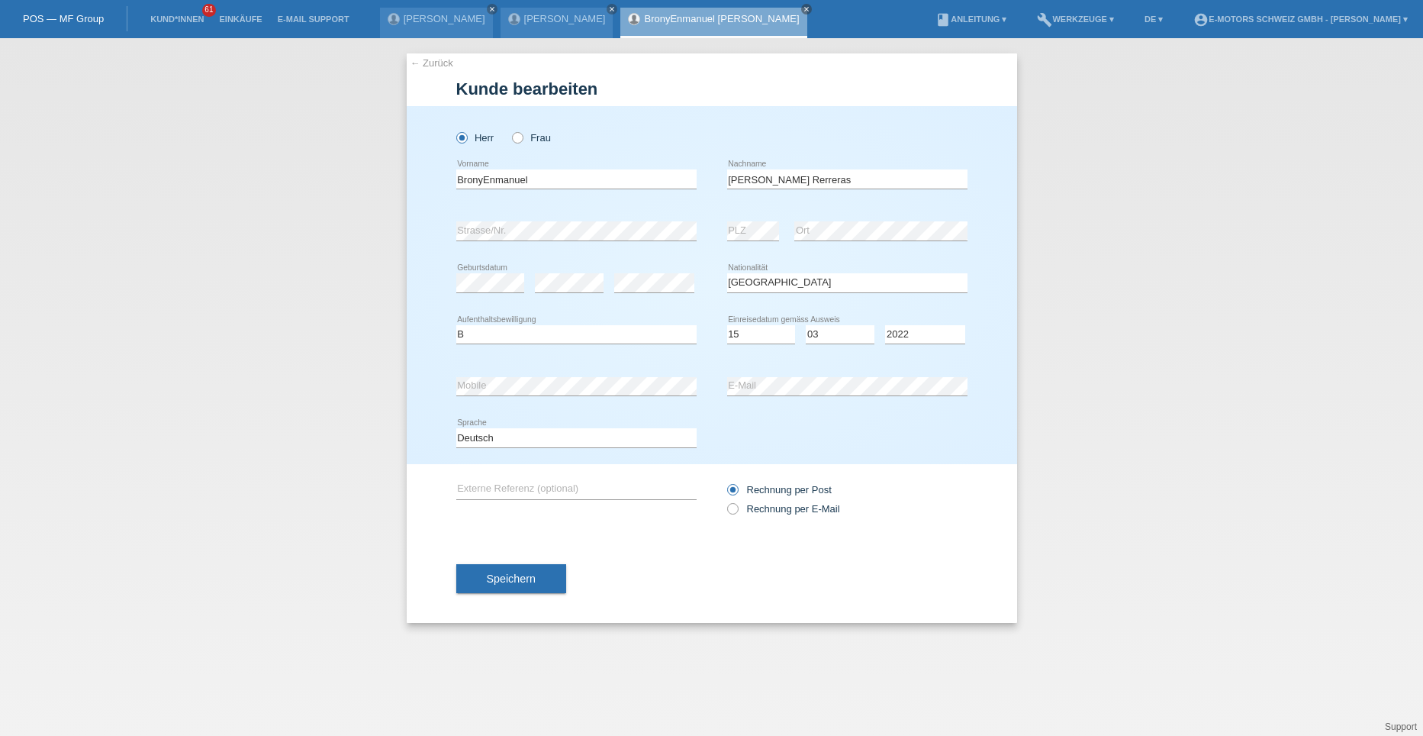
select select "ES"
select select "B"
select select "15"
select select "03"
select select "2022"
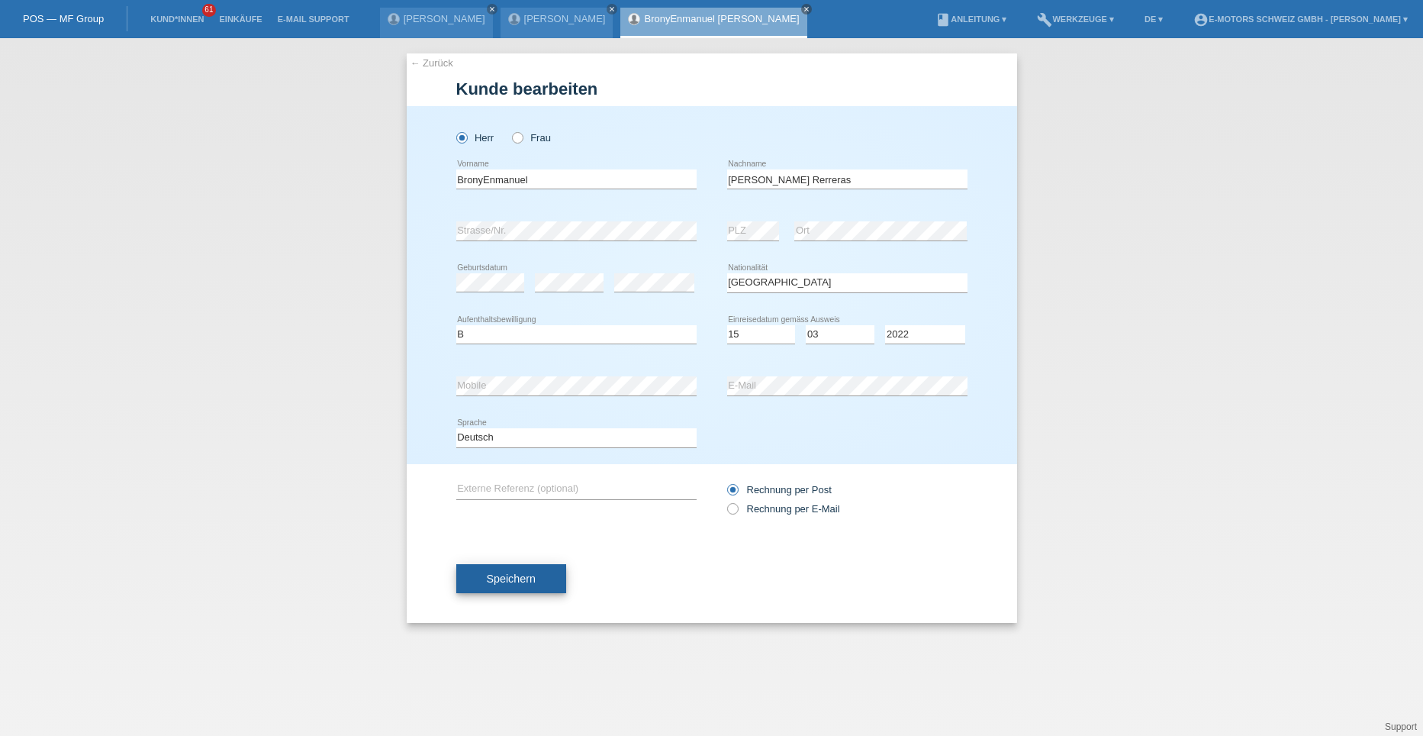
click at [515, 581] on span "Speichern" at bounding box center [511, 578] width 49 height 12
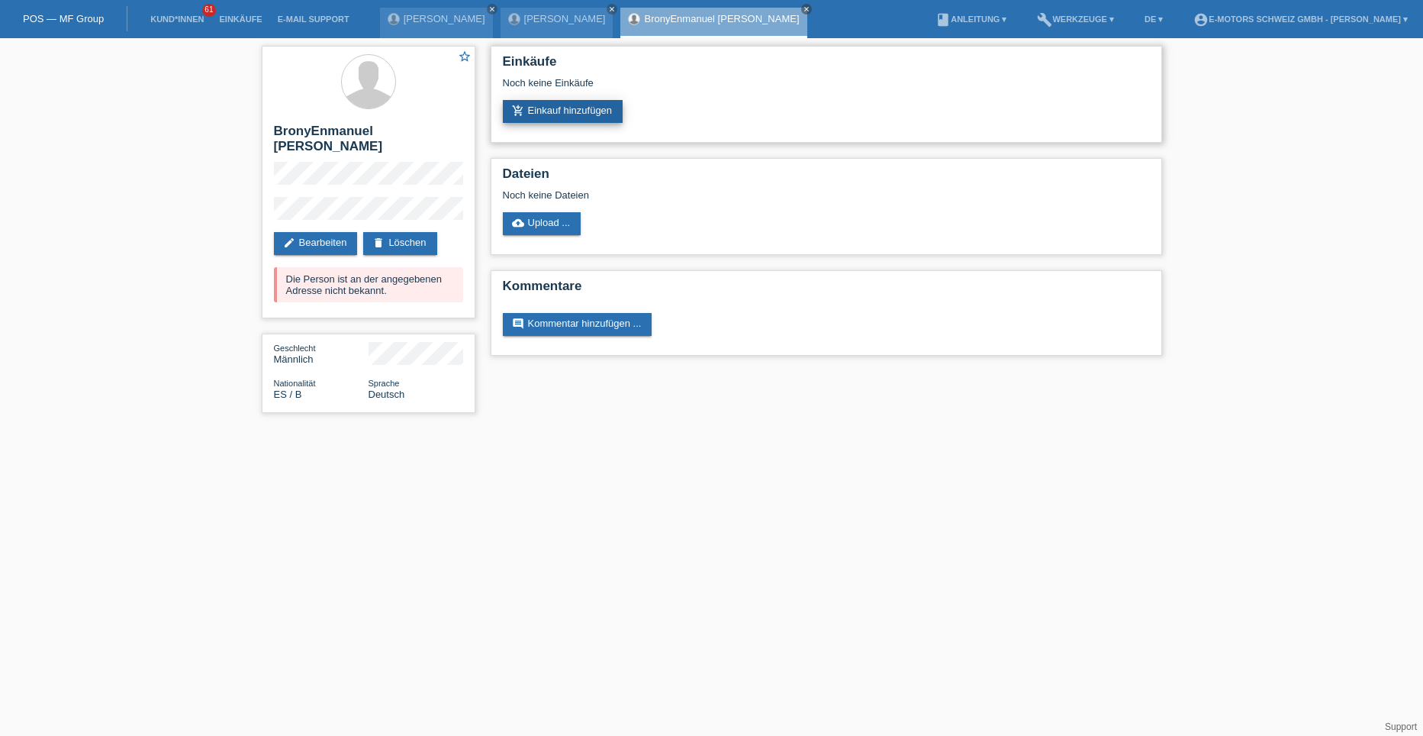
click at [540, 106] on link "add_shopping_cart Einkauf hinzufügen" at bounding box center [563, 111] width 121 height 23
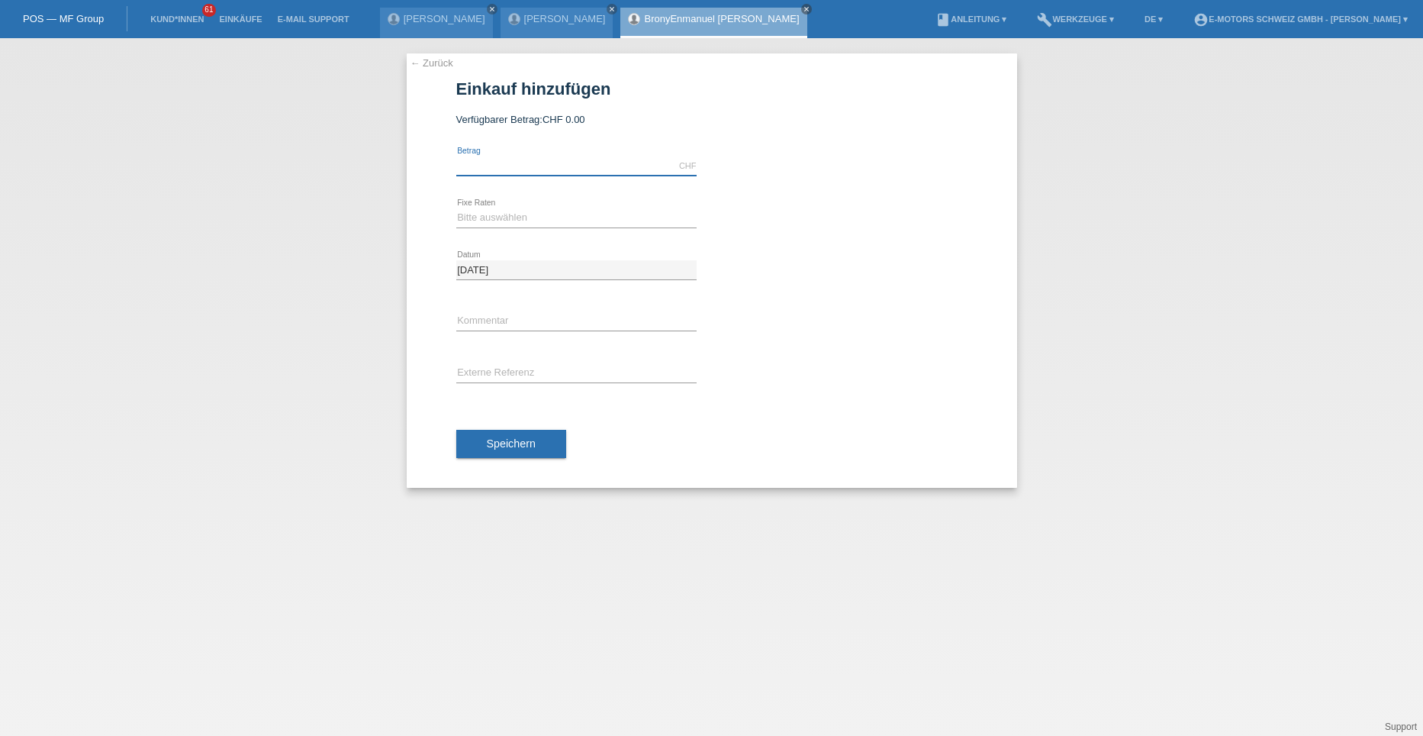
click at [530, 168] on input "text" at bounding box center [576, 165] width 240 height 19
type input "5000.00"
click at [473, 216] on select "Bitte auswählen 12 Raten 24 Raten 36 Raten 48 Raten" at bounding box center [576, 217] width 240 height 18
select select "214"
click at [456, 208] on select "Bitte auswählen 12 Raten 24 Raten 36 Raten 48 Raten" at bounding box center [576, 217] width 240 height 18
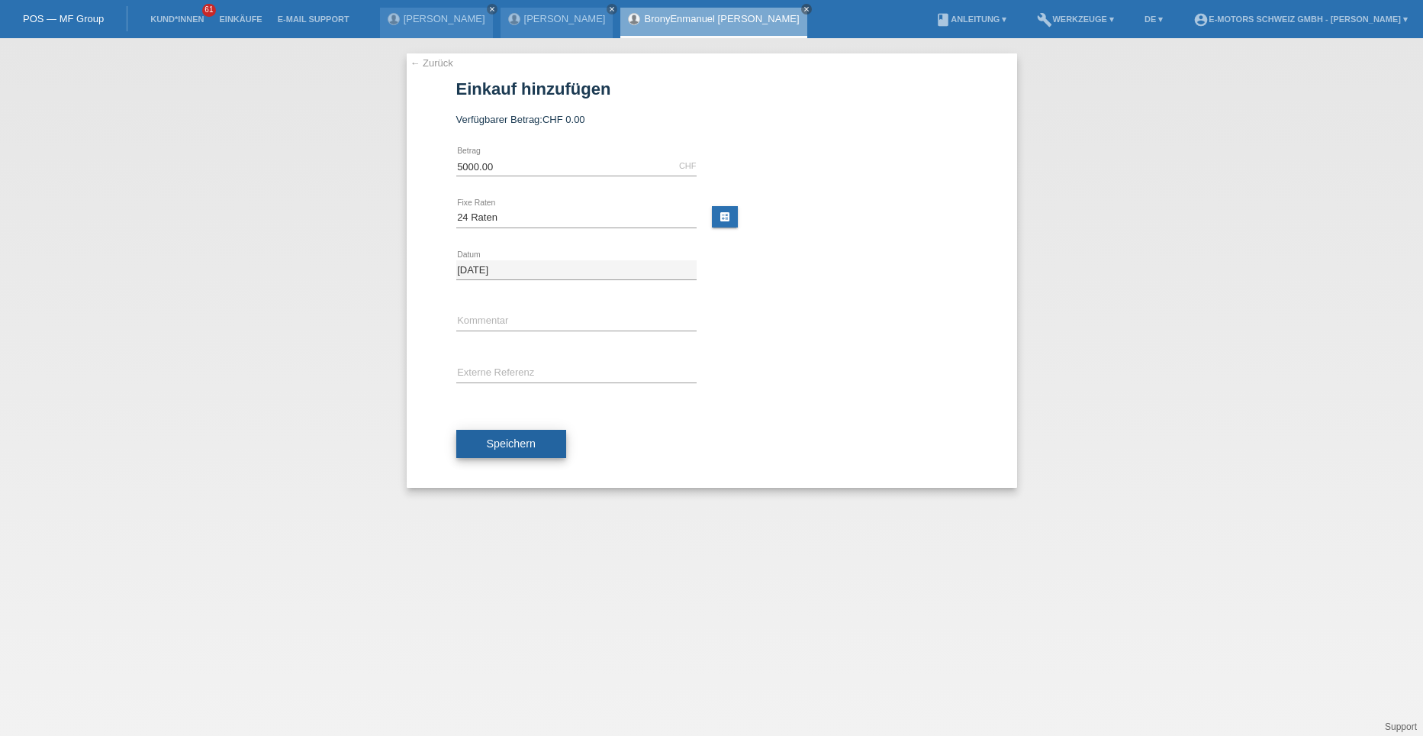
click at [496, 450] on button "Speichern" at bounding box center [511, 444] width 110 height 29
